Goal: Task Accomplishment & Management: Manage account settings

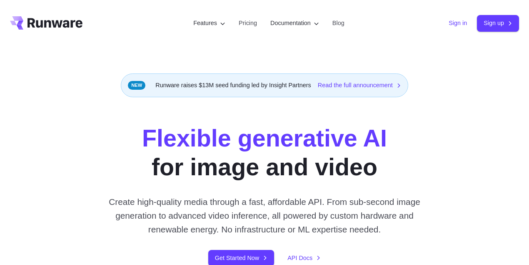
click at [449, 24] on link "Sign in" at bounding box center [458, 23] width 18 height 10
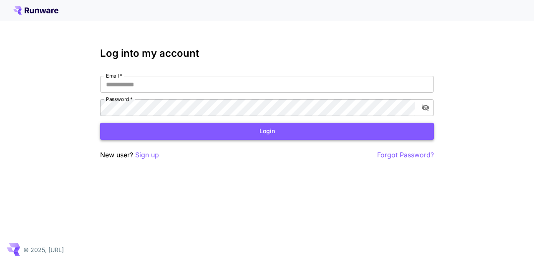
type input "**********"
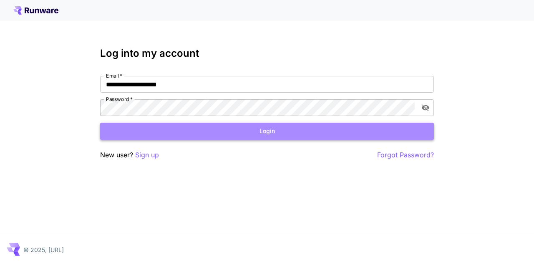
click at [278, 133] on button "Login" at bounding box center [266, 131] width 333 height 17
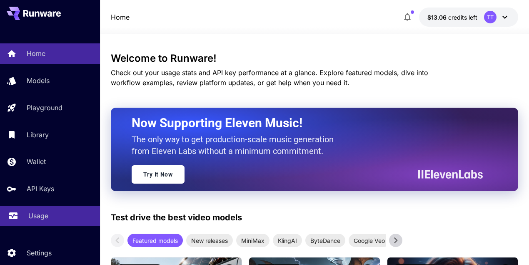
click at [38, 217] on p "Usage" at bounding box center [38, 215] width 20 height 10
